Goal: Check status: Check status

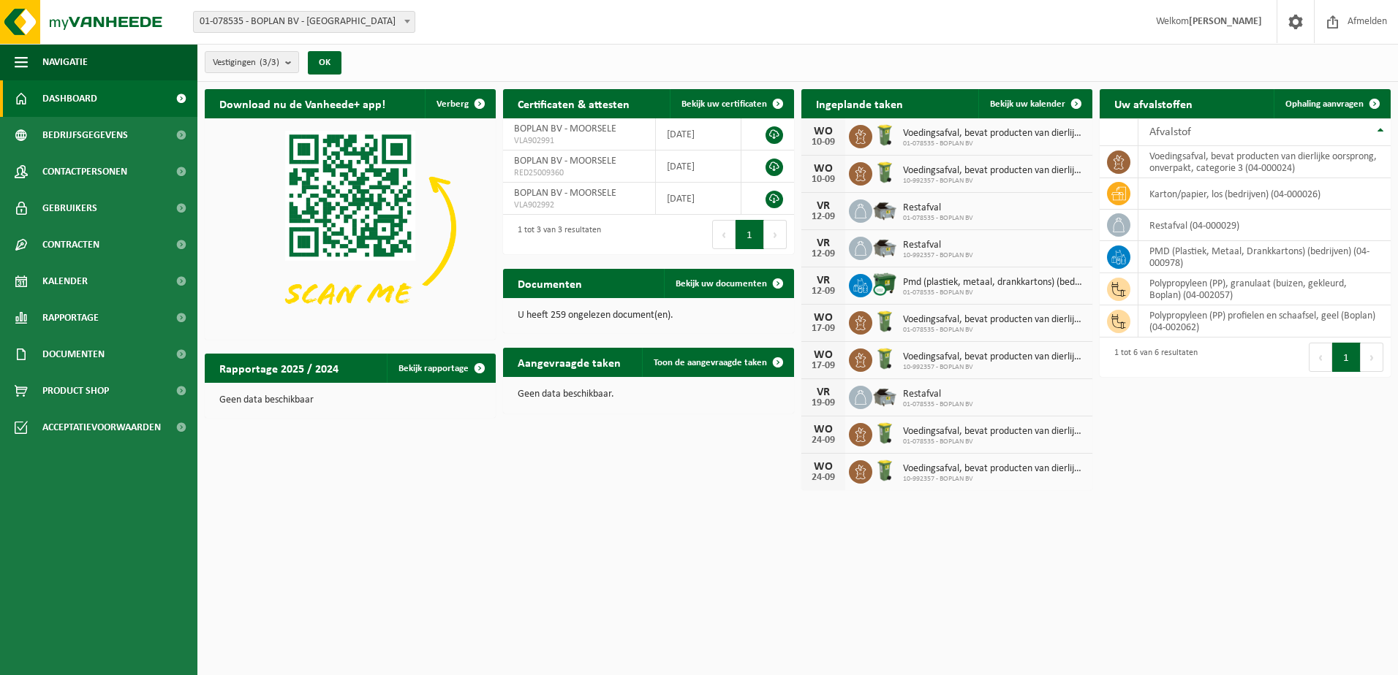
click at [64, 95] on span "Dashboard" at bounding box center [69, 98] width 55 height 37
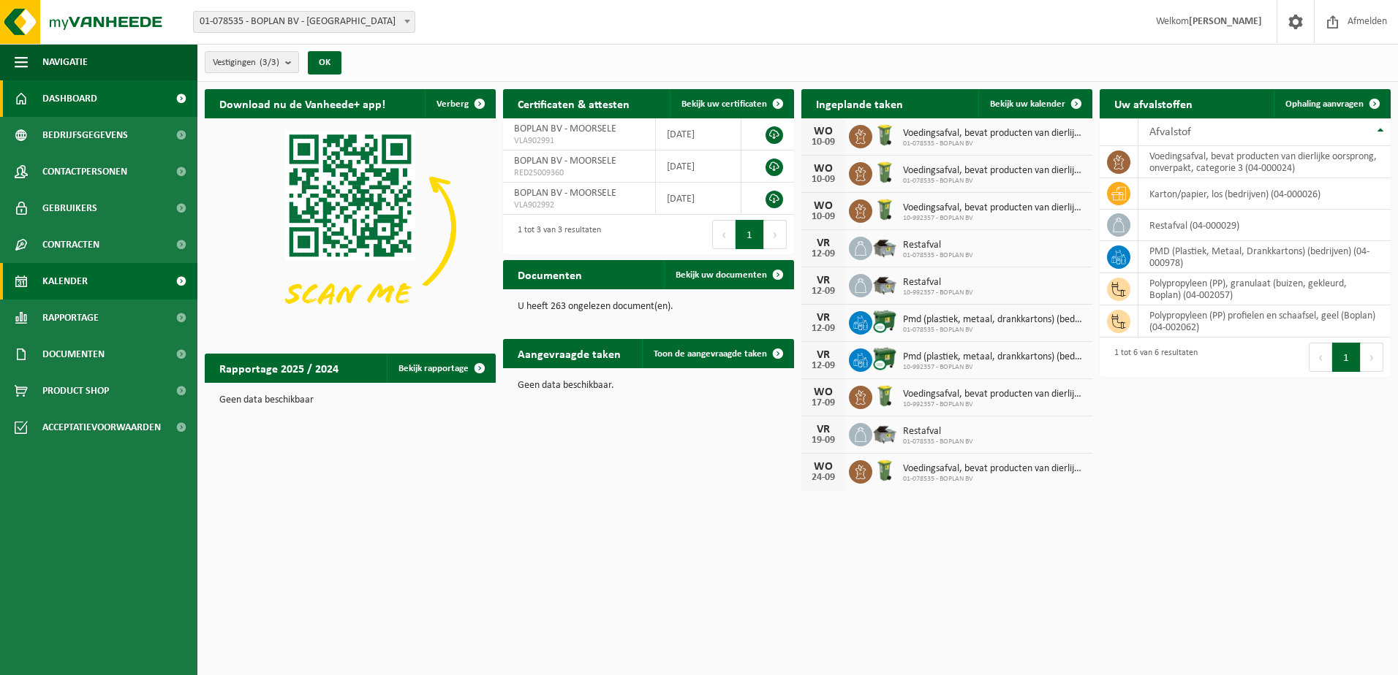
click at [88, 276] on link "Kalender" at bounding box center [98, 281] width 197 height 37
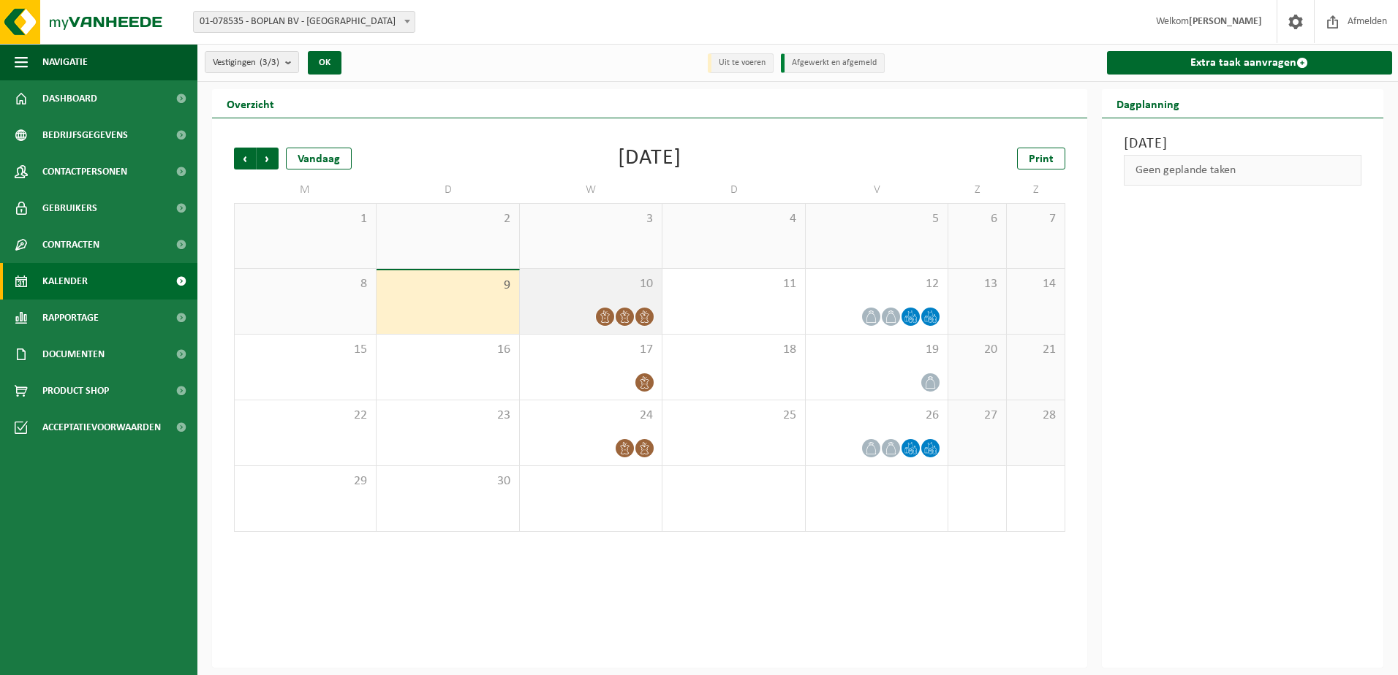
click at [547, 303] on div "10" at bounding box center [591, 301] width 142 height 65
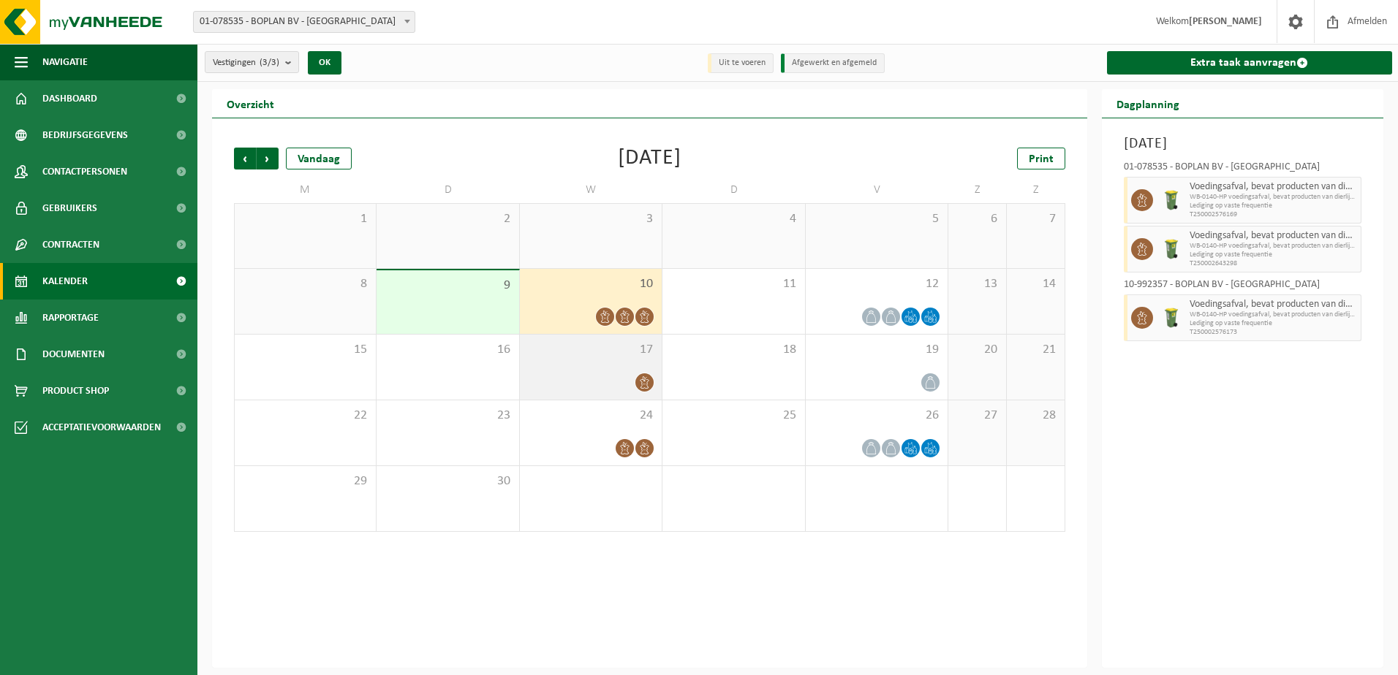
click at [599, 374] on div at bounding box center [590, 383] width 127 height 20
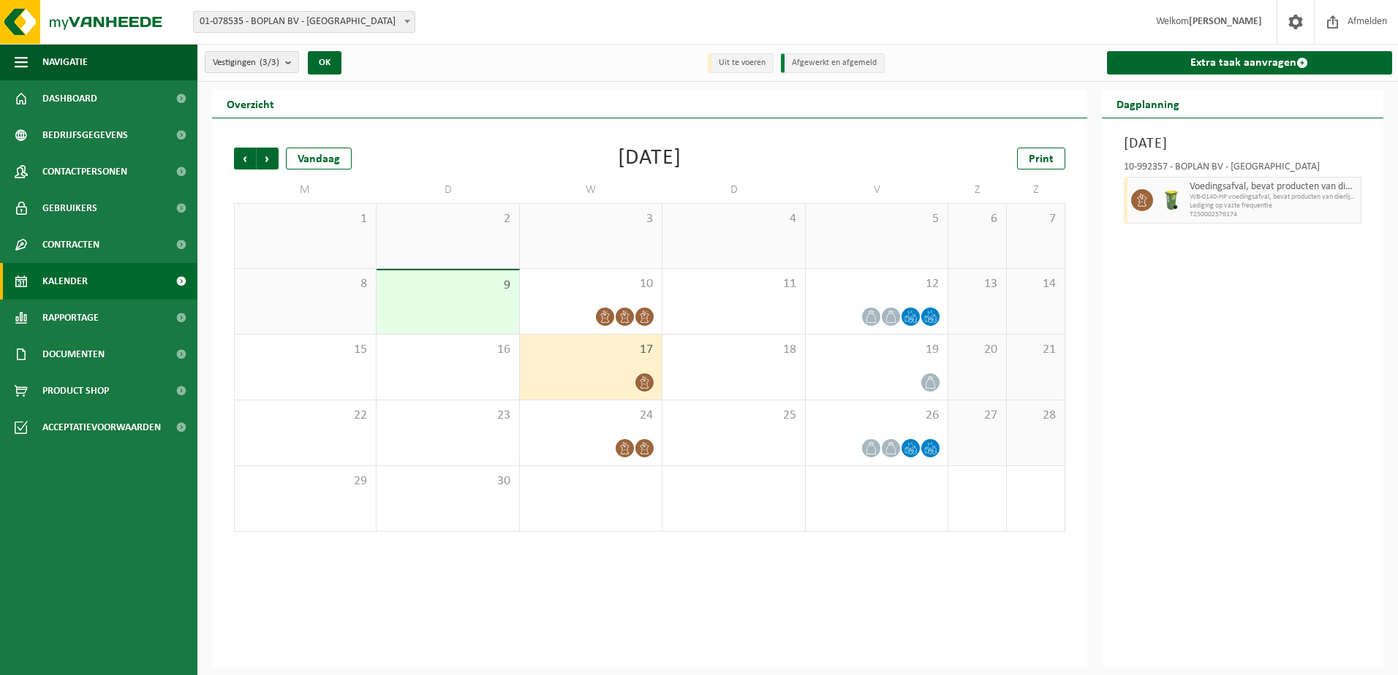
click at [1254, 423] on div "Woensdag 17 september 2025 10-992357 - BOPLAN BV - MOORSELE Voedingsafval, beva…" at bounding box center [1243, 393] width 282 height 550
click at [925, 309] on span at bounding box center [930, 317] width 18 height 18
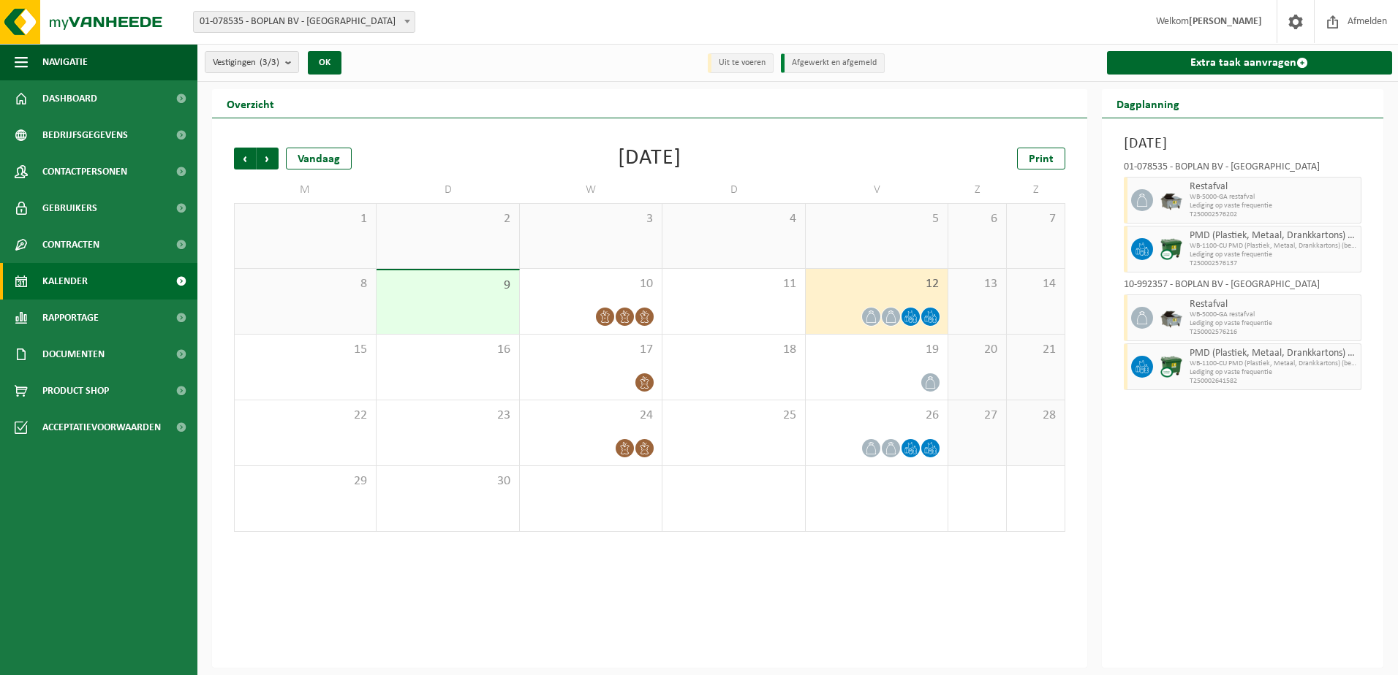
click at [198, 585] on div "Overzicht Vorige Volgende Vandaag September 2025 Print M D W D V Z Z 1 2 3 4 5 …" at bounding box center [797, 378] width 1200 height 579
click at [914, 559] on div "Vorige Volgende Vandaag September 2025 Print M D W D V Z Z 1 2 3 4 5 6 7 8 9 10…" at bounding box center [649, 393] width 875 height 550
click at [918, 381] on div at bounding box center [876, 383] width 127 height 20
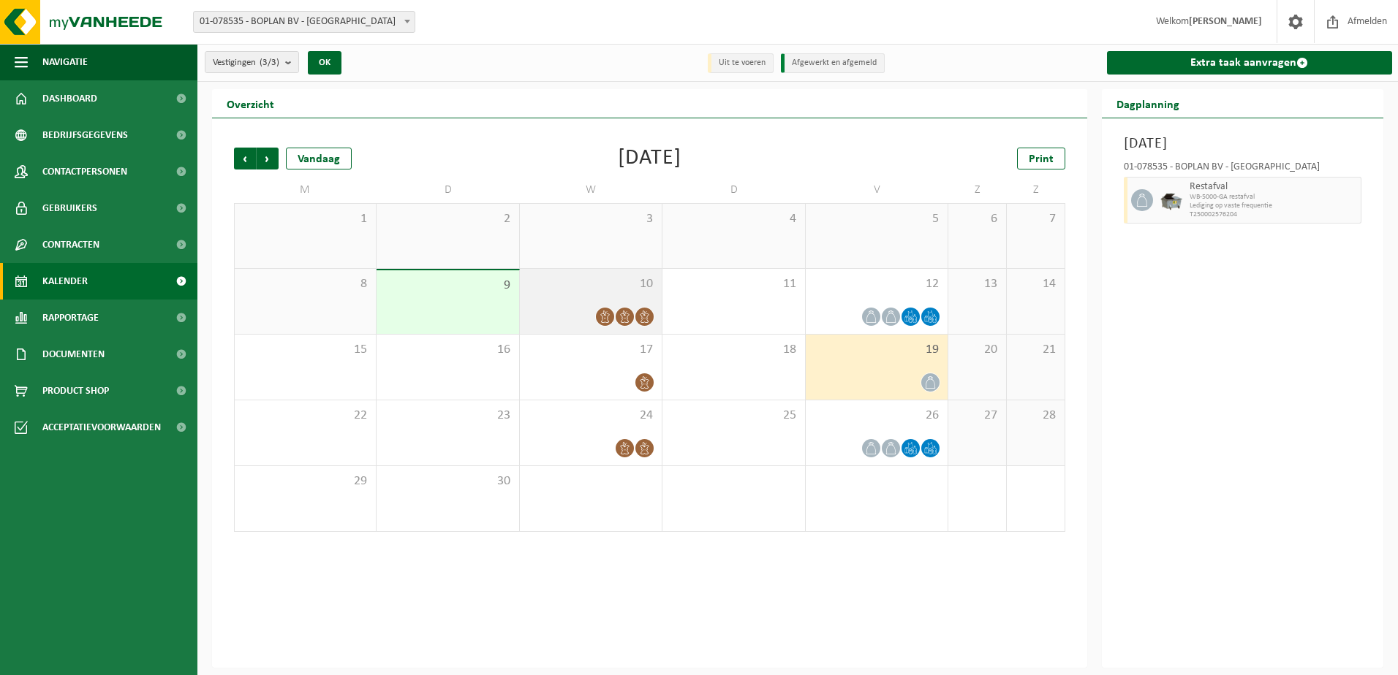
click at [572, 301] on div "10" at bounding box center [591, 301] width 142 height 65
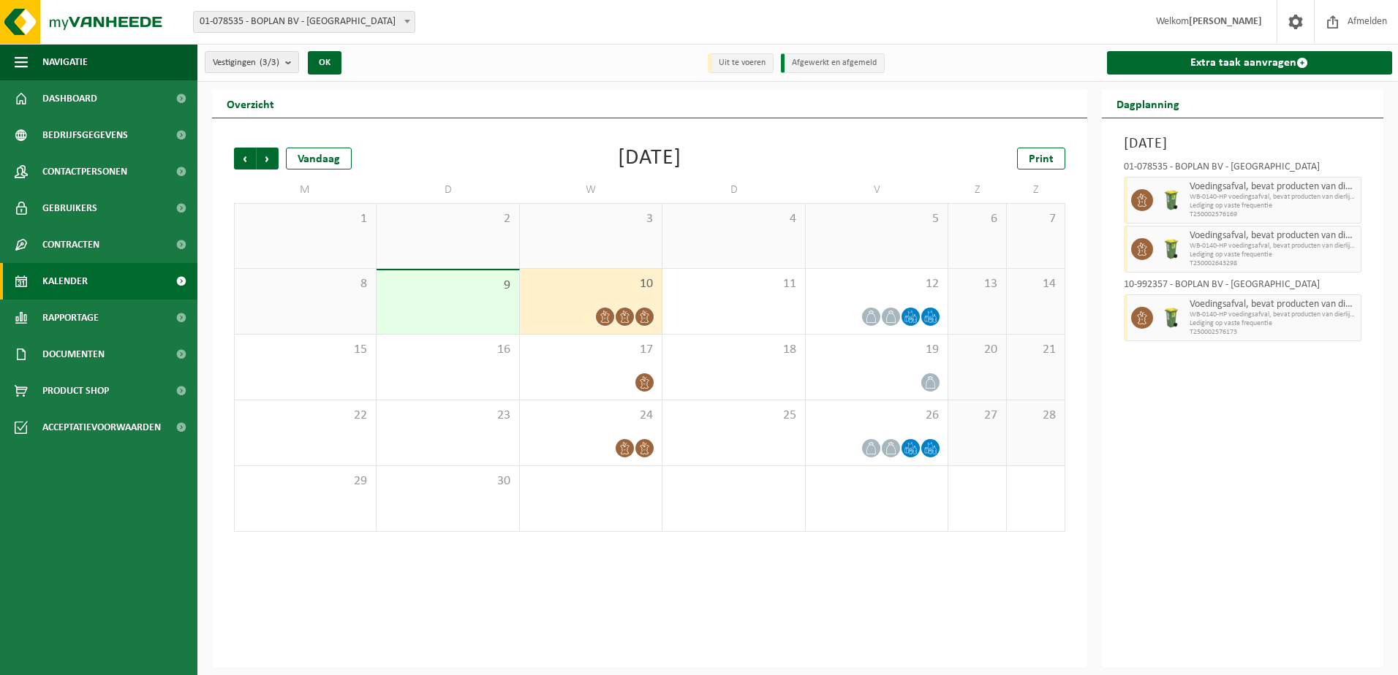
click at [765, 602] on div "Vorige Volgende Vandaag September 2025 Print M D W D V Z Z 1 2 3 4 5 6 7 8 9 10…" at bounding box center [649, 393] width 875 height 550
